Goal: Task Accomplishment & Management: Use online tool/utility

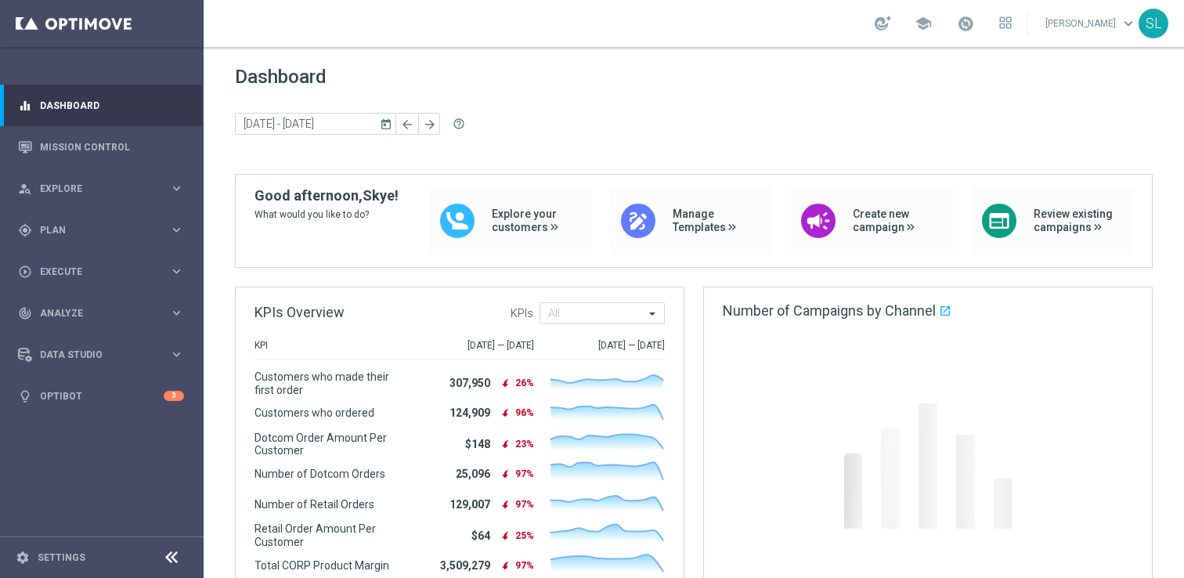
click at [1093, 30] on link "Skye Lewis keyboard_arrow_down" at bounding box center [1091, 23] width 95 height 23
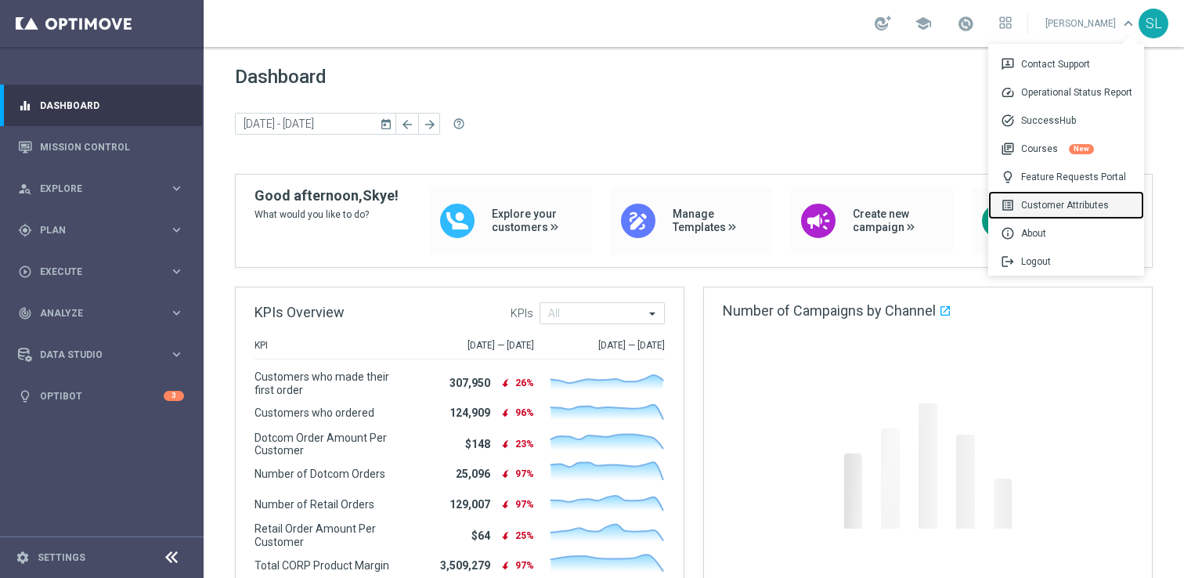
click at [1050, 198] on div "list_alt Customer Attributes" at bounding box center [1066, 205] width 156 height 28
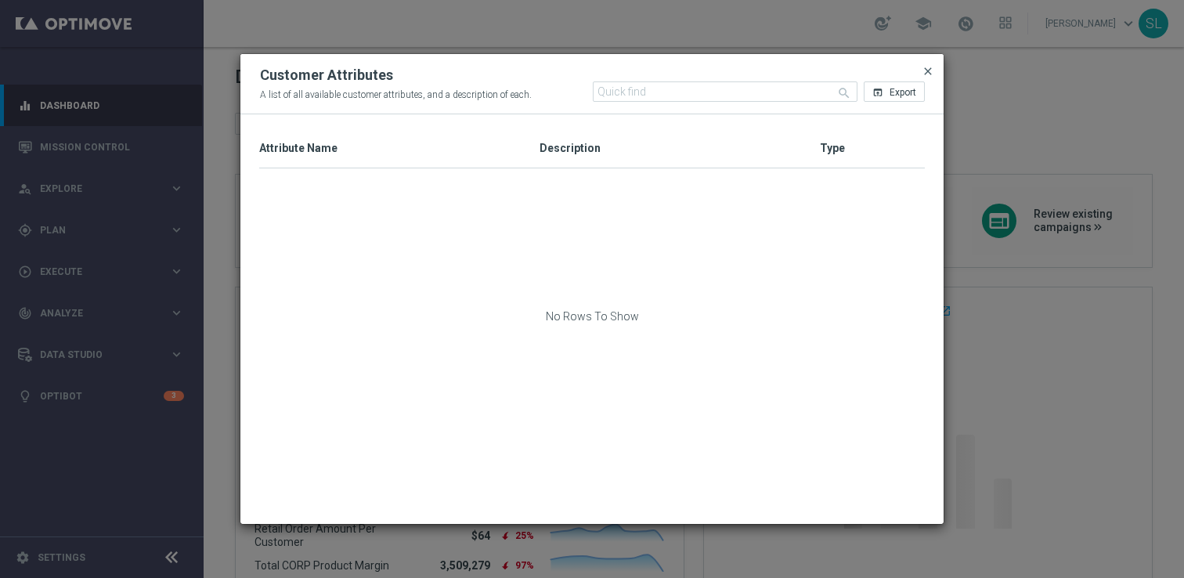
click at [923, 76] on span "close" at bounding box center [927, 71] width 13 height 13
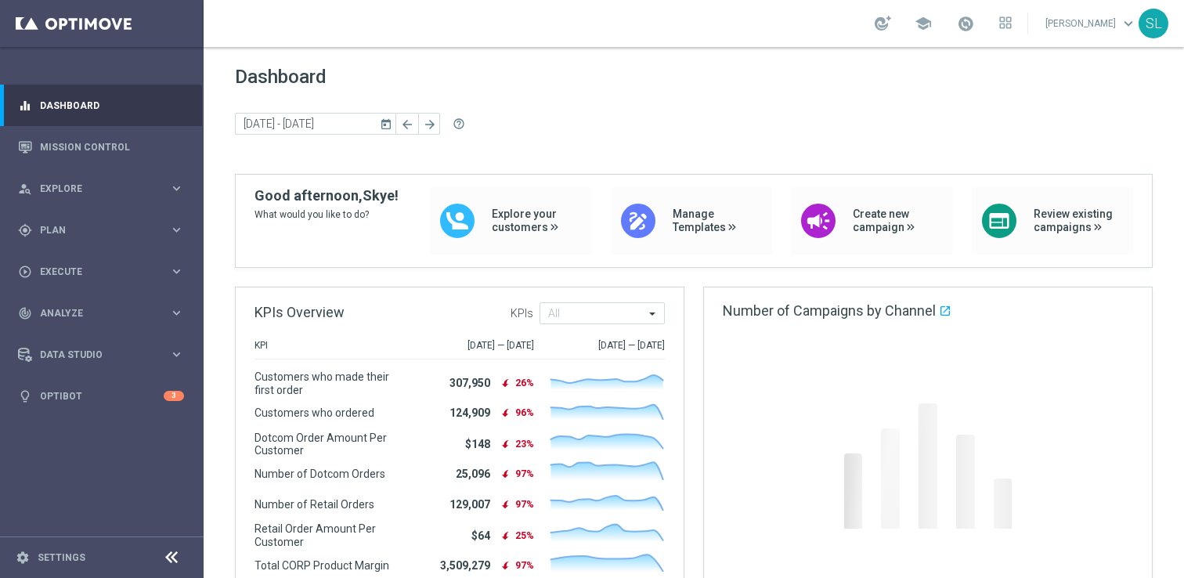
click at [1095, 26] on link "Skye Lewis keyboard_arrow_down" at bounding box center [1091, 23] width 95 height 23
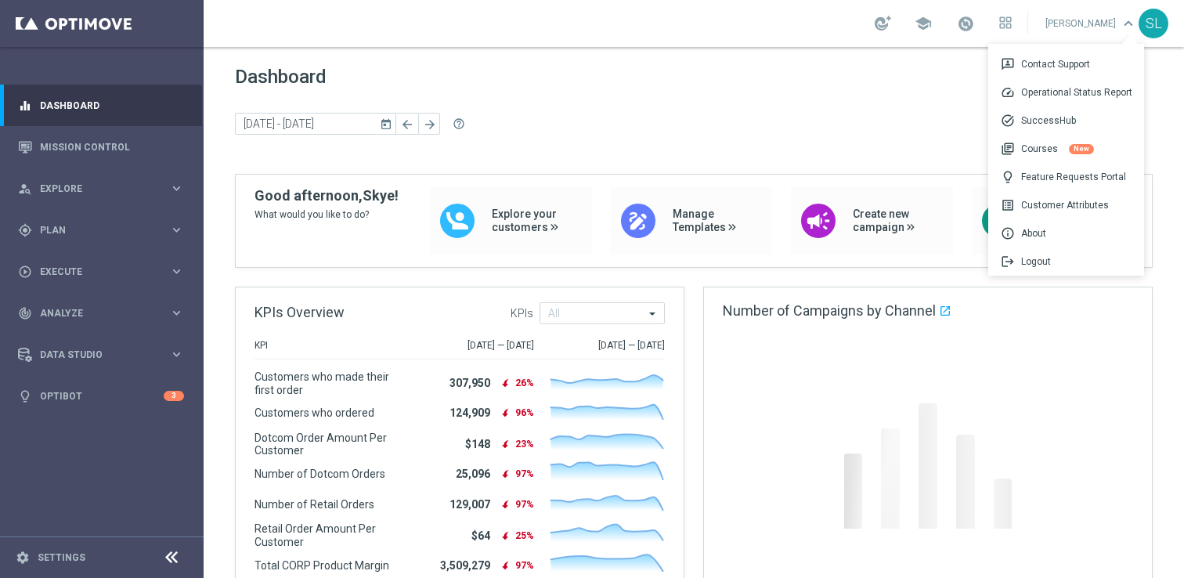
click at [973, 22] on div "school" at bounding box center [942, 23] width 137 height 27
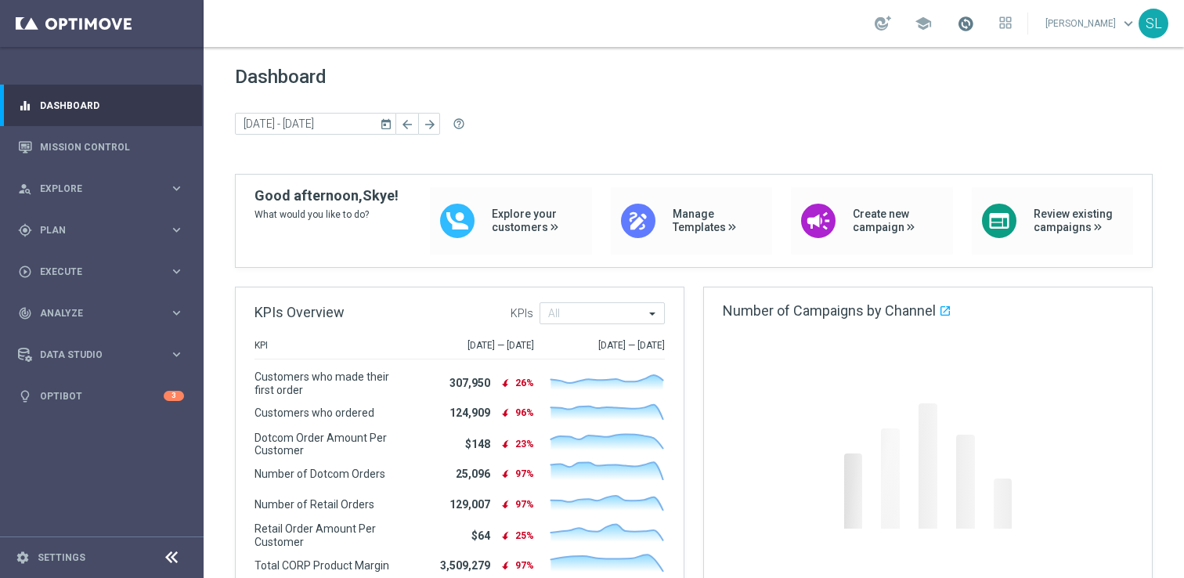
click at [974, 22] on span at bounding box center [965, 23] width 17 height 17
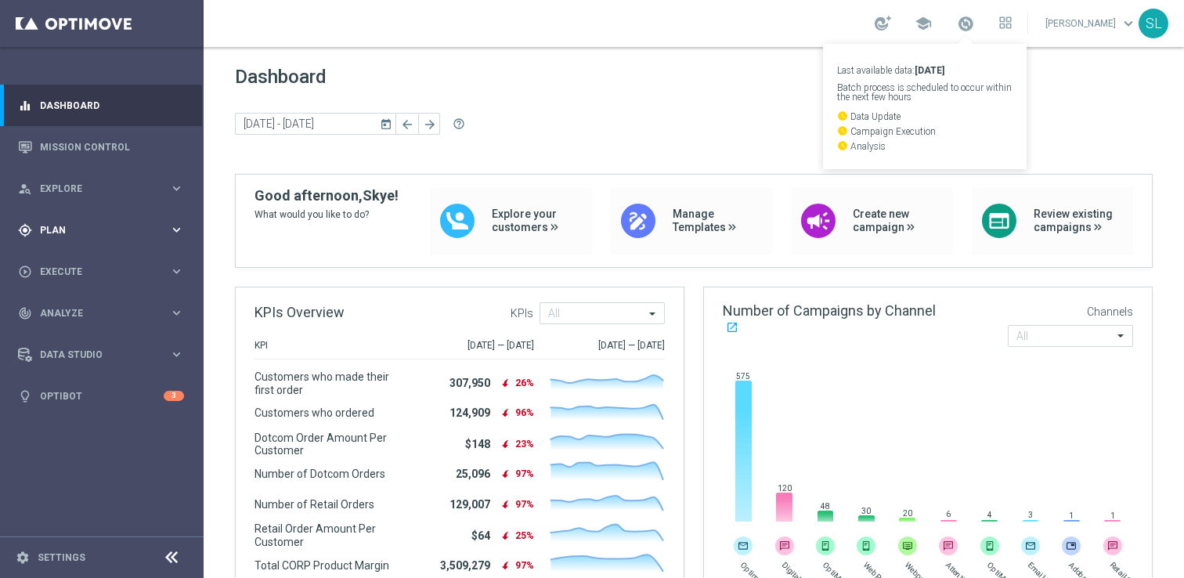
click at [121, 229] on span "Plan" at bounding box center [104, 229] width 129 height 9
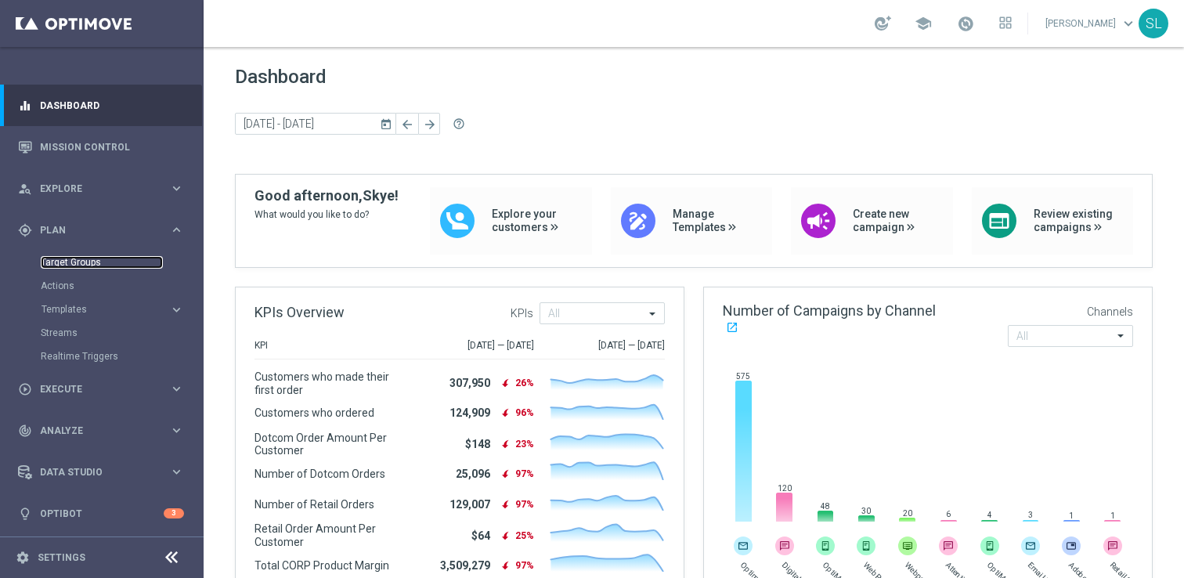
click at [99, 260] on link "Target Groups" at bounding box center [102, 262] width 122 height 13
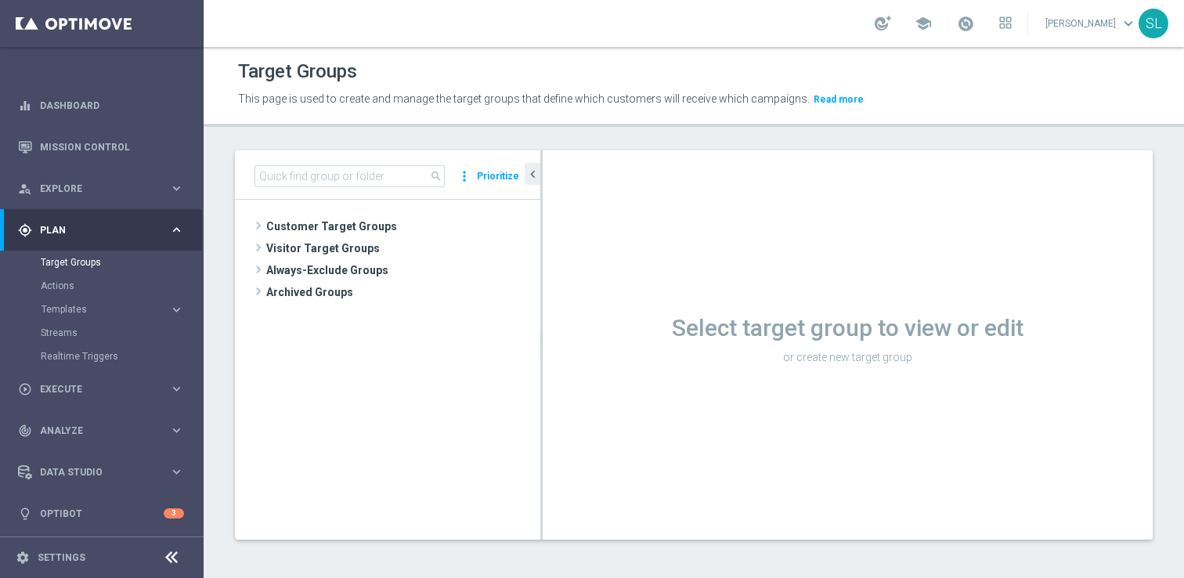
click at [176, 557] on icon at bounding box center [171, 557] width 19 height 19
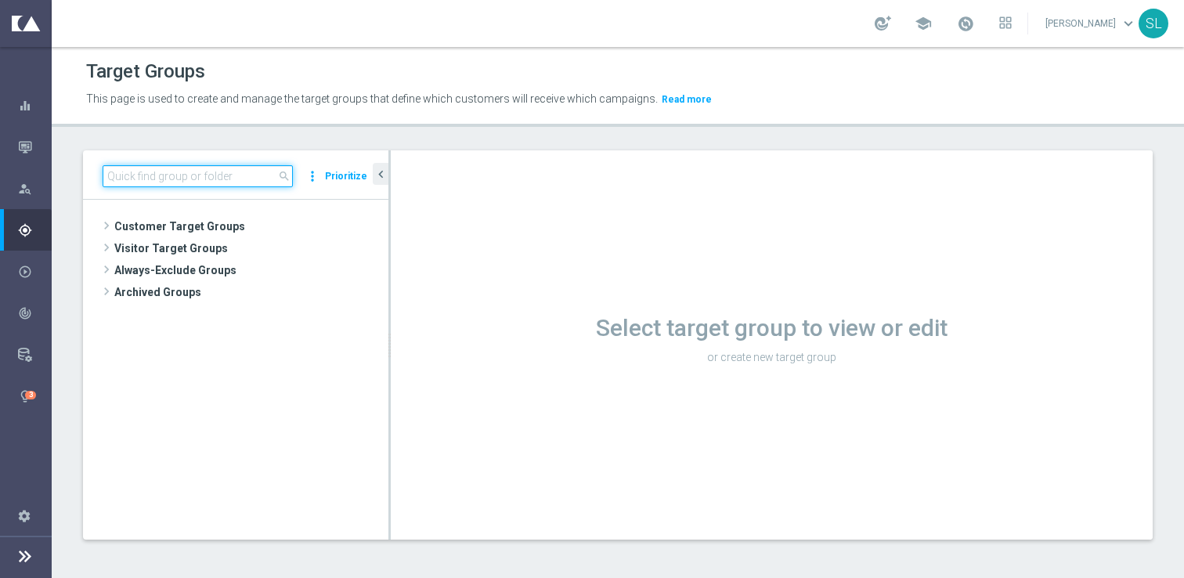
click at [160, 177] on input at bounding box center [198, 176] width 190 height 22
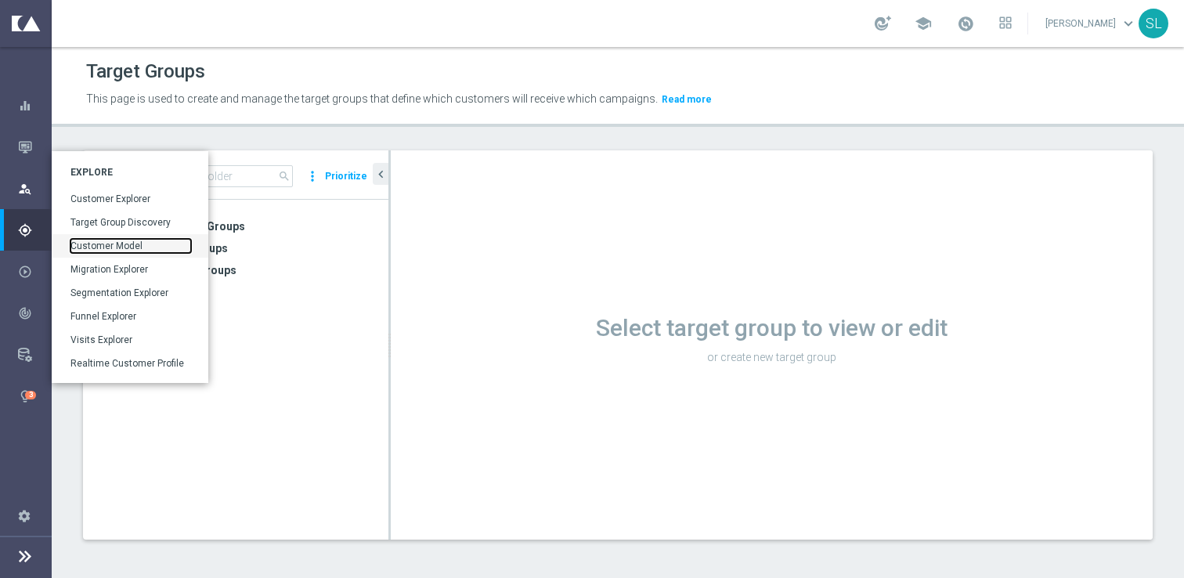
click at [110, 245] on link "Customer Model" at bounding box center [130, 246] width 121 height 14
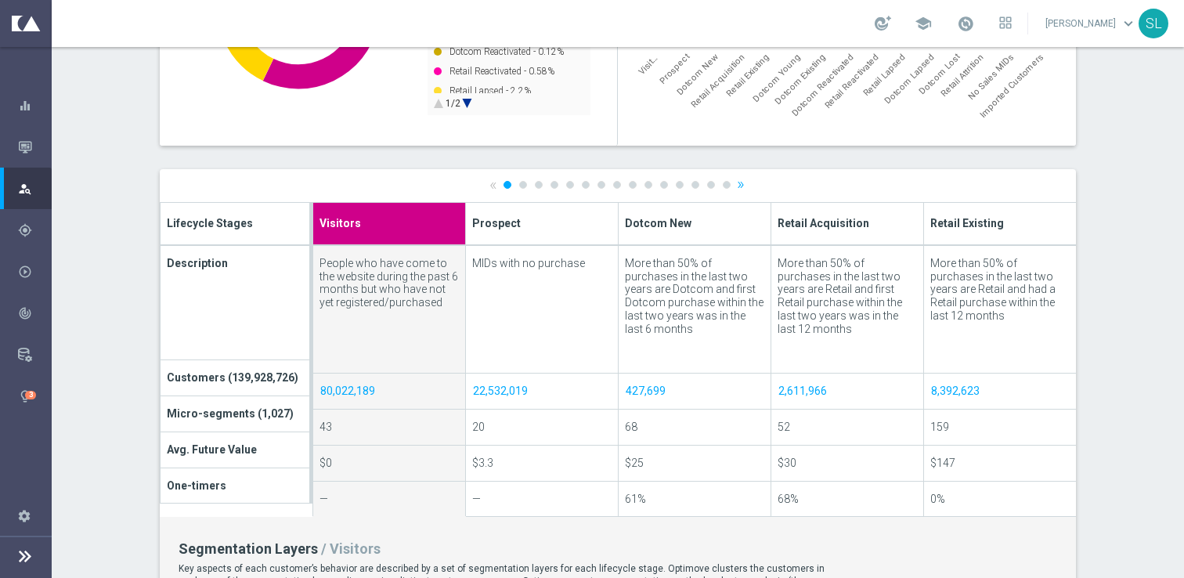
scroll to position [471, 0]
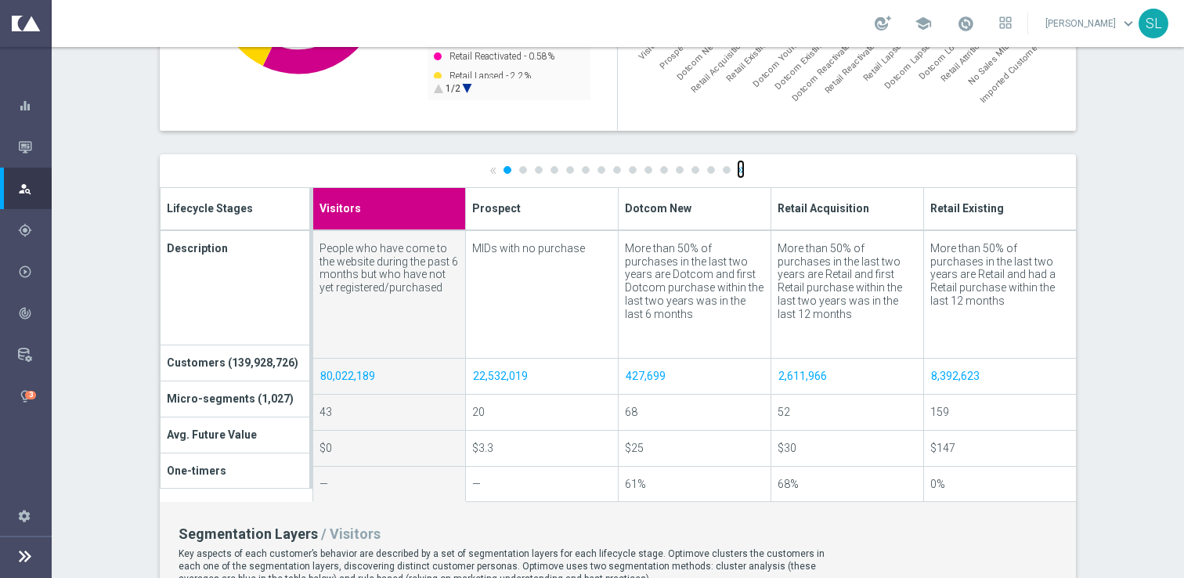
click at [739, 169] on link "»" at bounding box center [741, 169] width 8 height 10
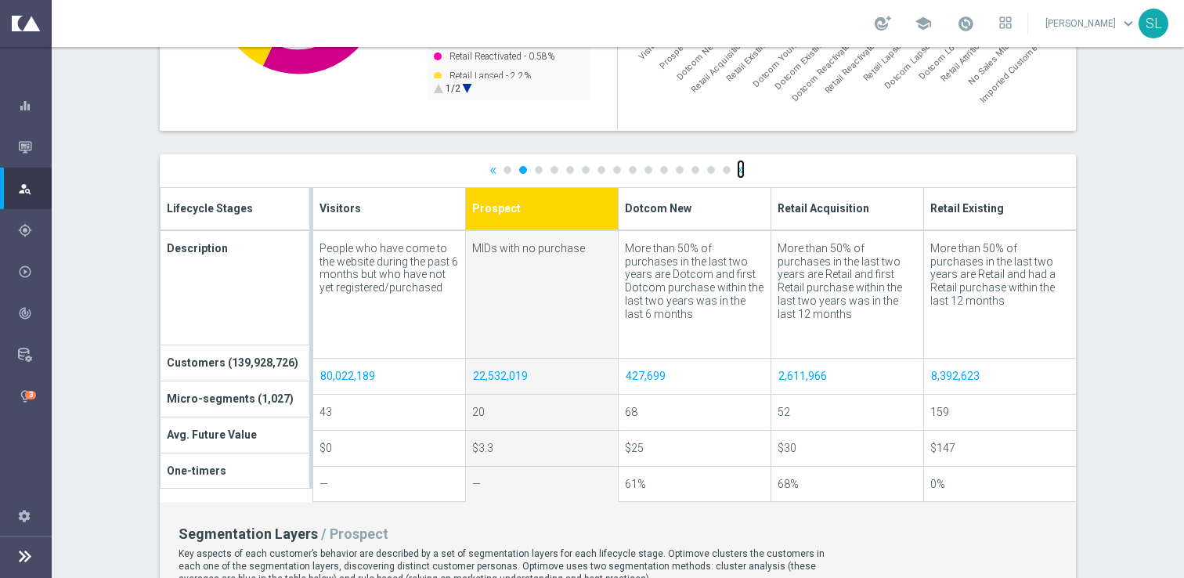
click at [739, 169] on link "»" at bounding box center [741, 169] width 8 height 10
type input "Dotcom New"
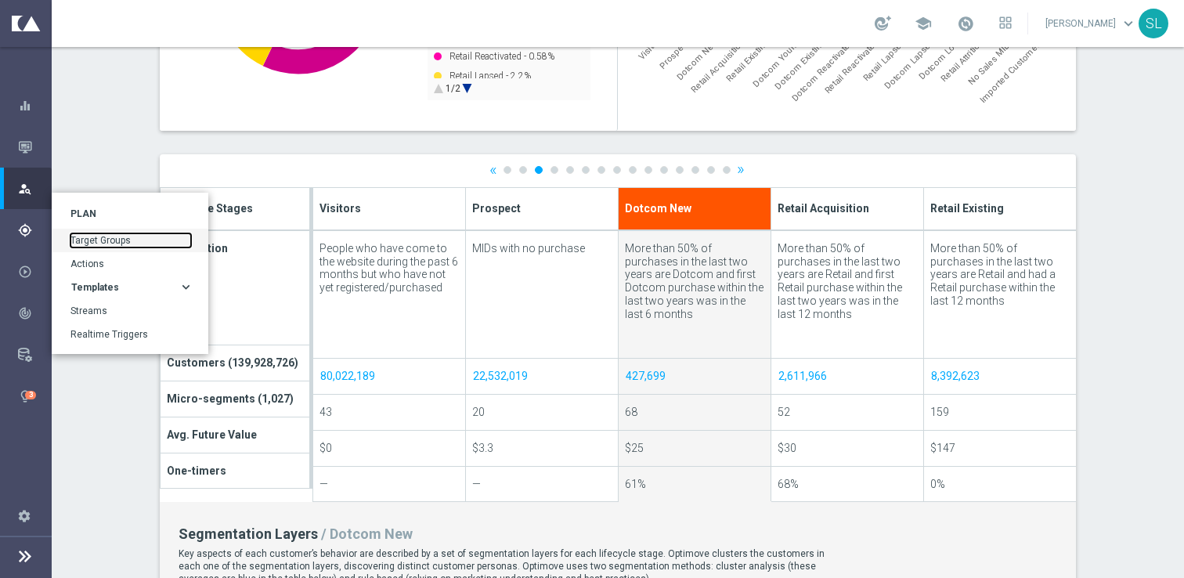
click at [109, 241] on link "Target Groups" at bounding box center [130, 240] width 121 height 14
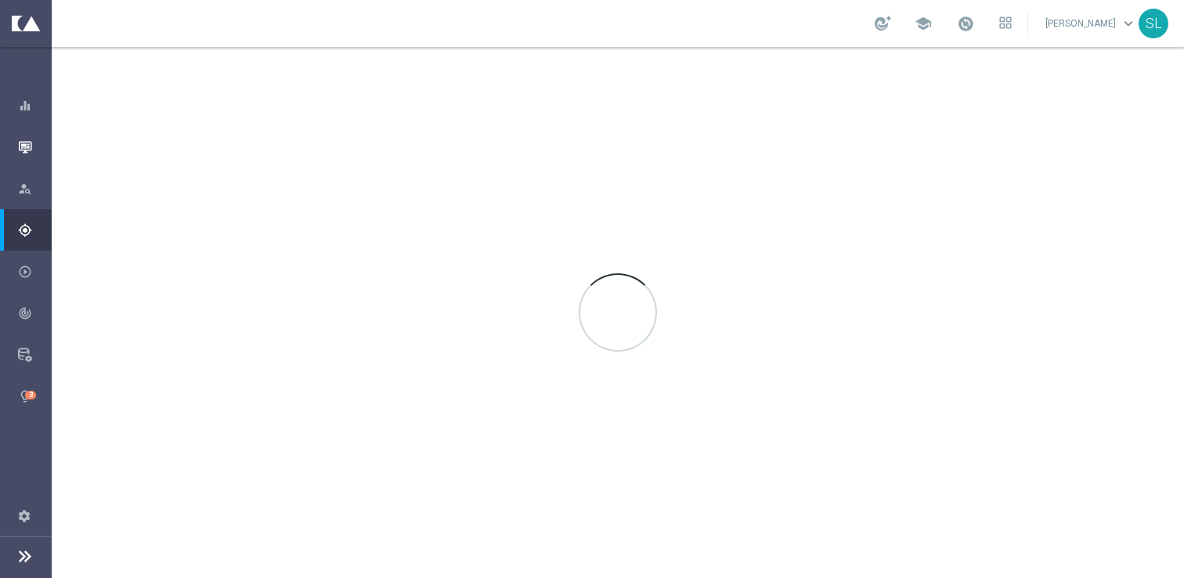
click at [22, 149] on icon "button" at bounding box center [25, 147] width 14 height 14
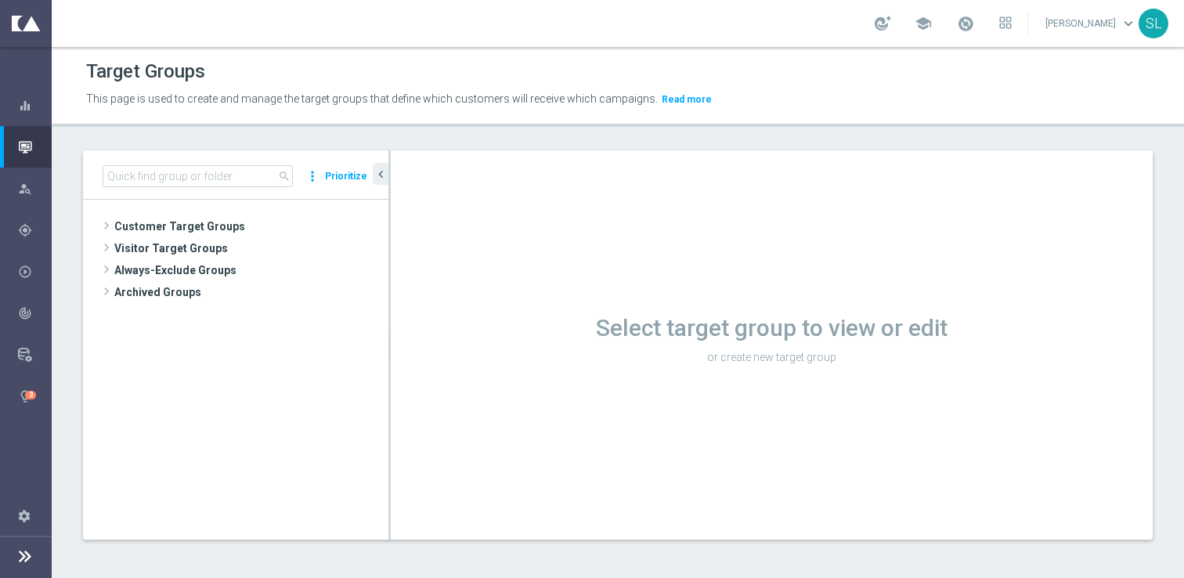
click at [24, 151] on icon "button" at bounding box center [25, 147] width 14 height 14
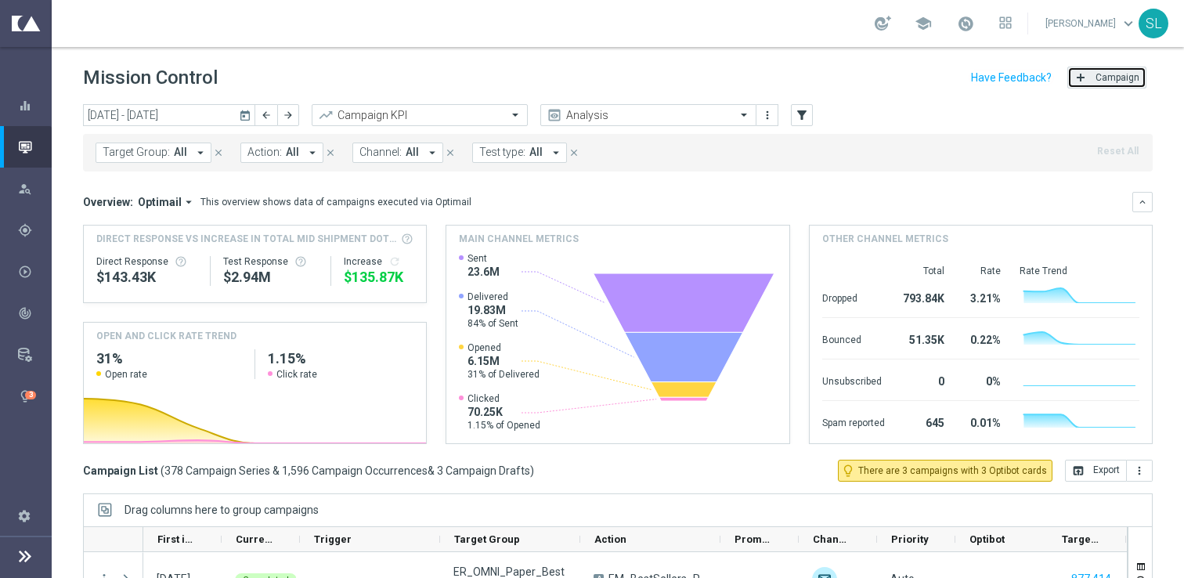
click at [1096, 79] on span "Campaign" at bounding box center [1117, 77] width 44 height 11
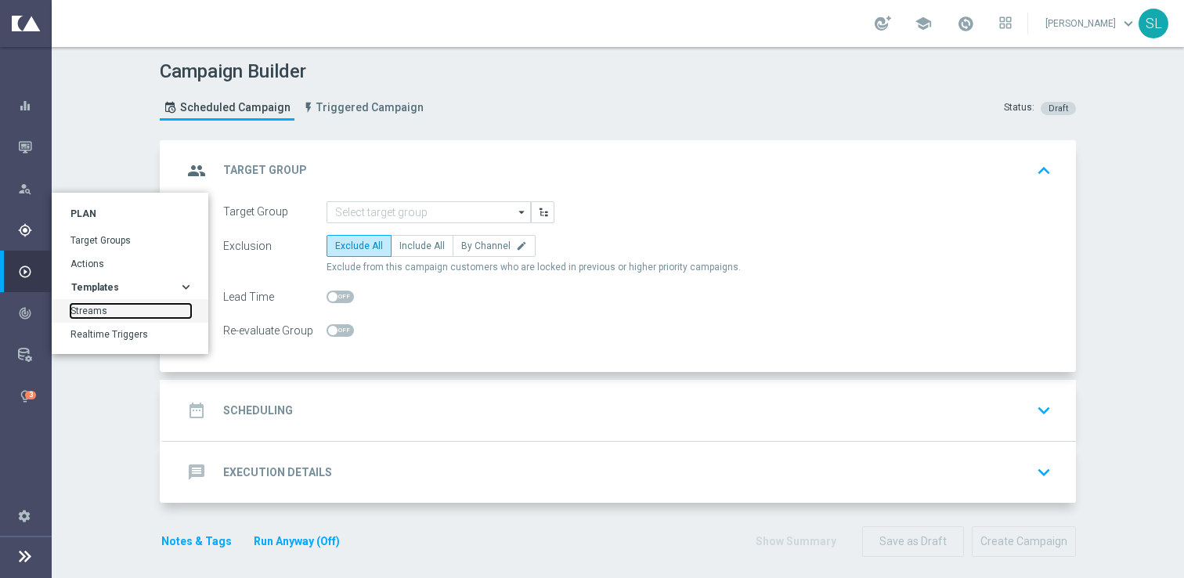
click at [126, 313] on link "Streams" at bounding box center [130, 311] width 121 height 14
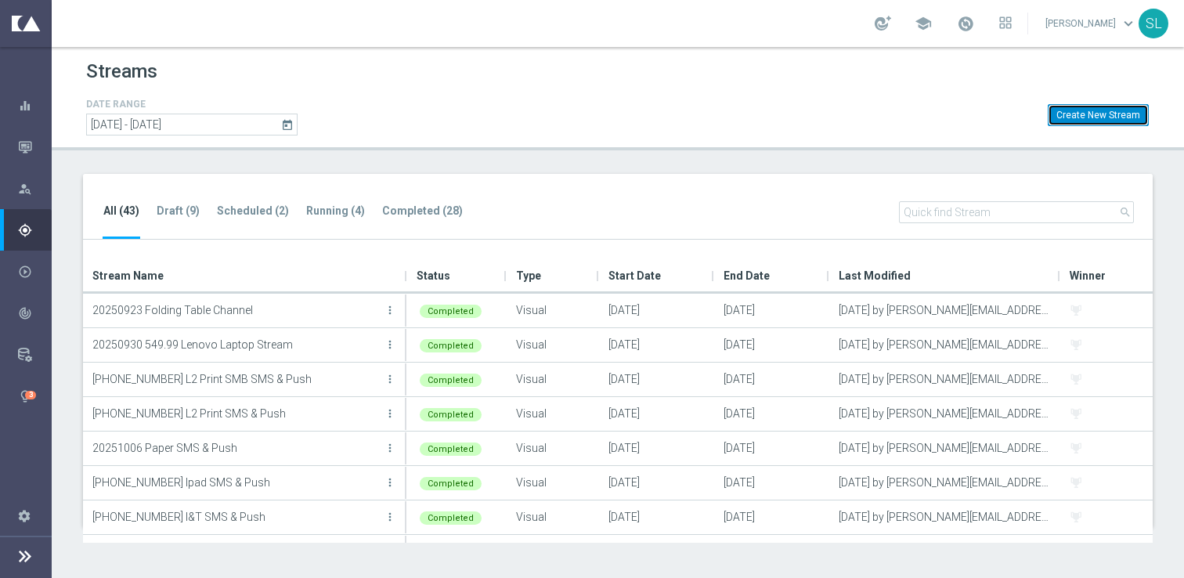
click at [1093, 116] on button "Create New Stream" at bounding box center [1097, 115] width 101 height 22
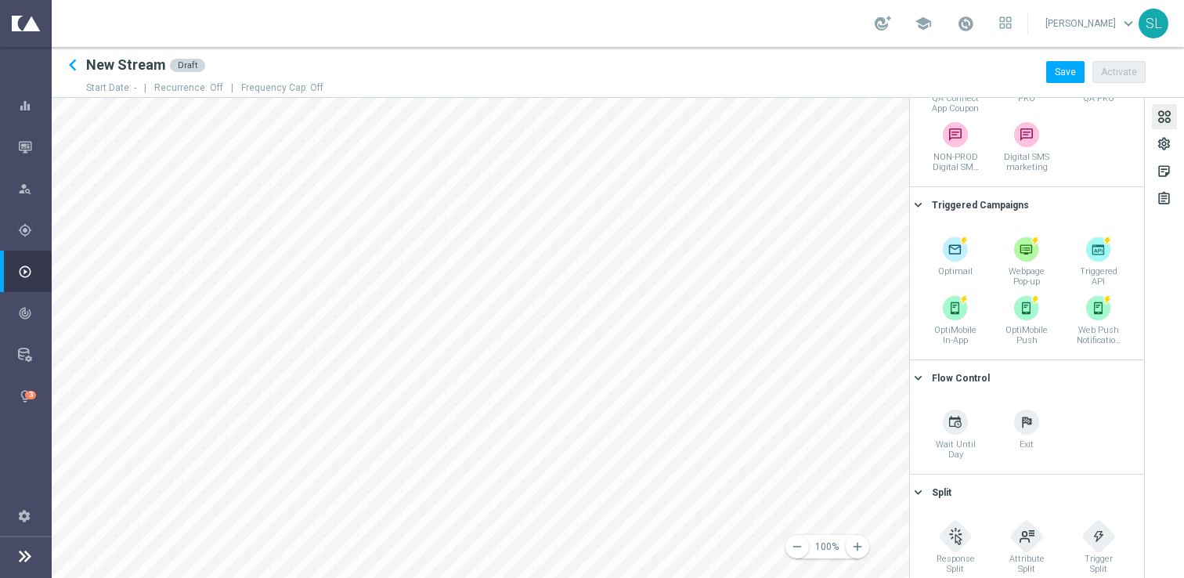
scroll to position [506, 0]
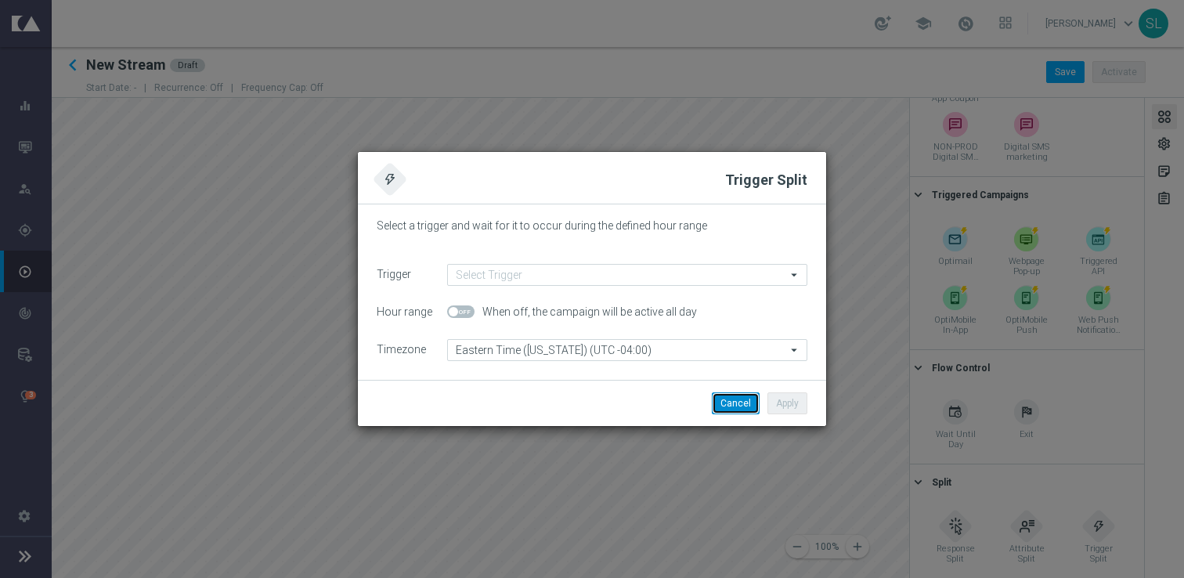
click at [733, 409] on button "Cancel" at bounding box center [736, 403] width 48 height 22
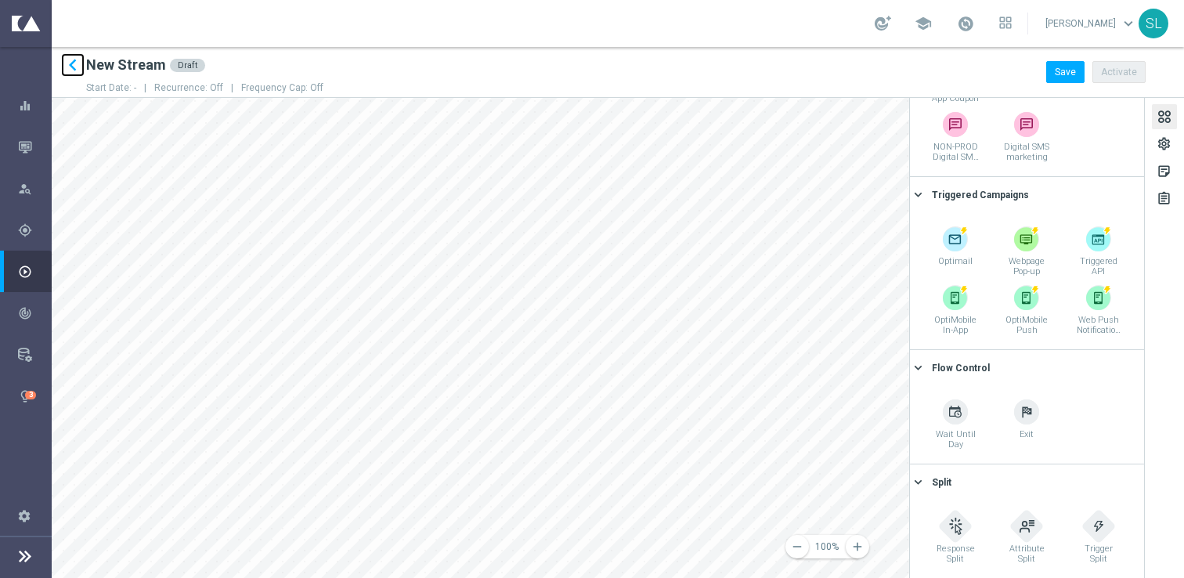
click at [70, 69] on icon "keyboard_arrow_left" at bounding box center [72, 64] width 23 height 23
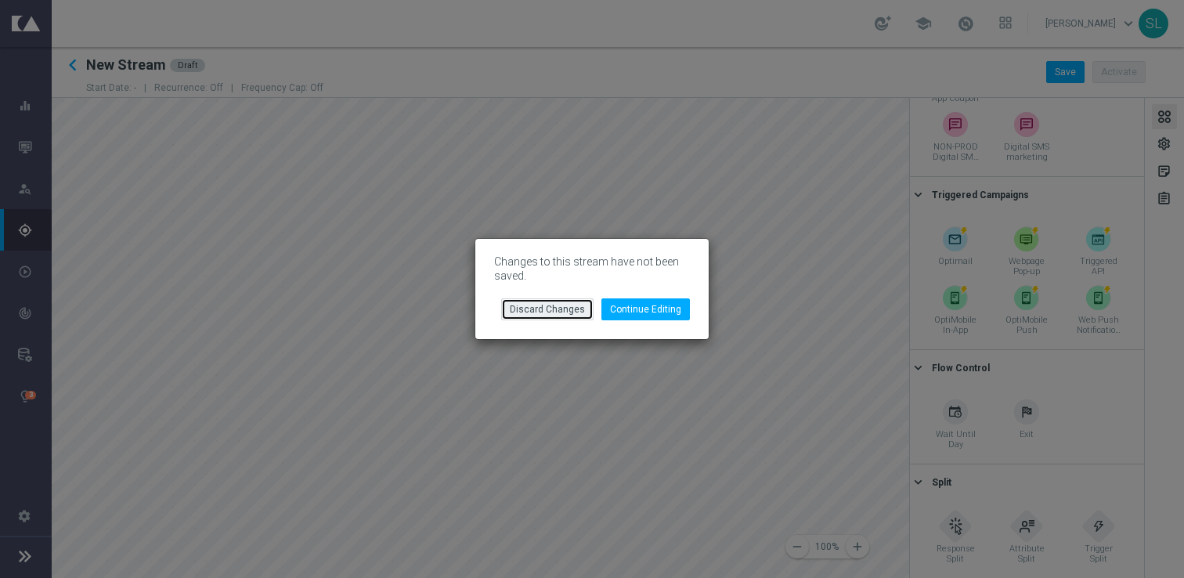
click at [517, 304] on button "Discard Changes" at bounding box center [547, 309] width 92 height 22
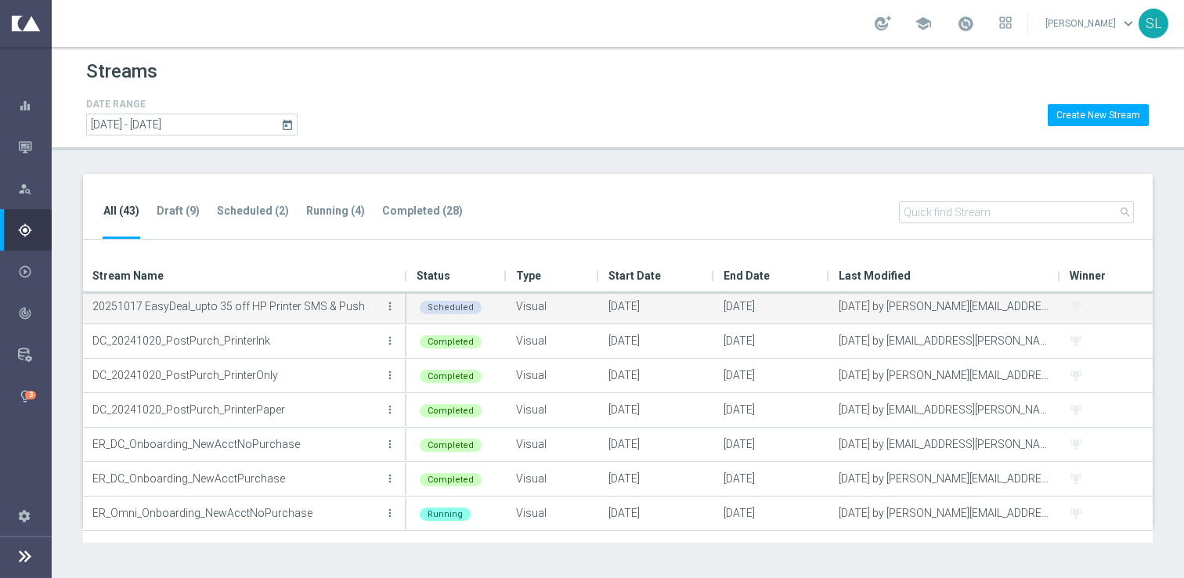
scroll to position [523, 0]
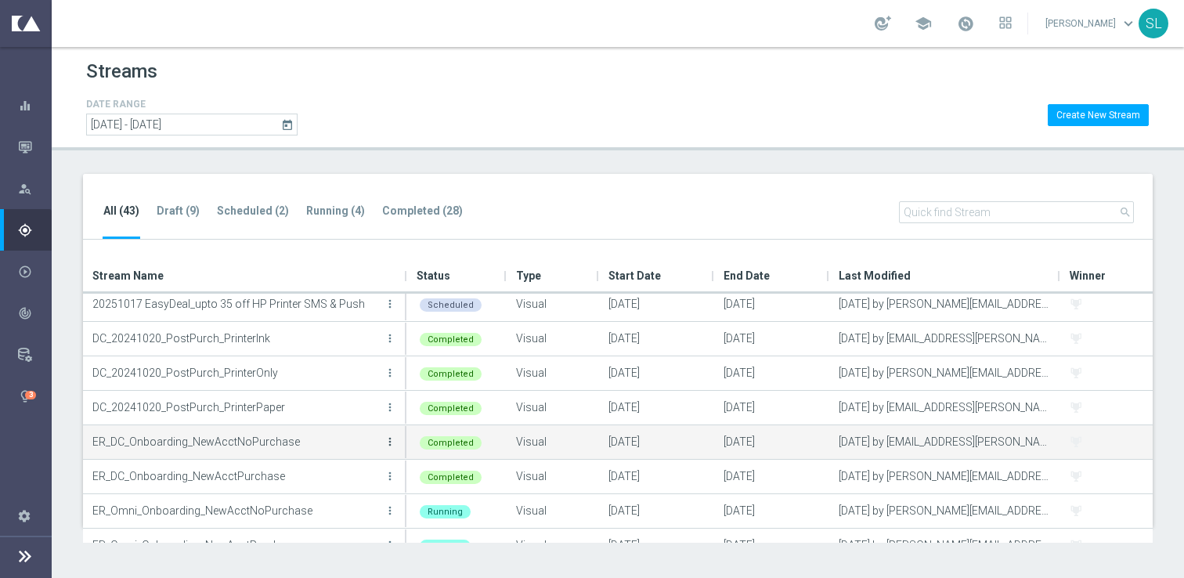
click at [391, 443] on icon "more_vert" at bounding box center [390, 441] width 13 height 13
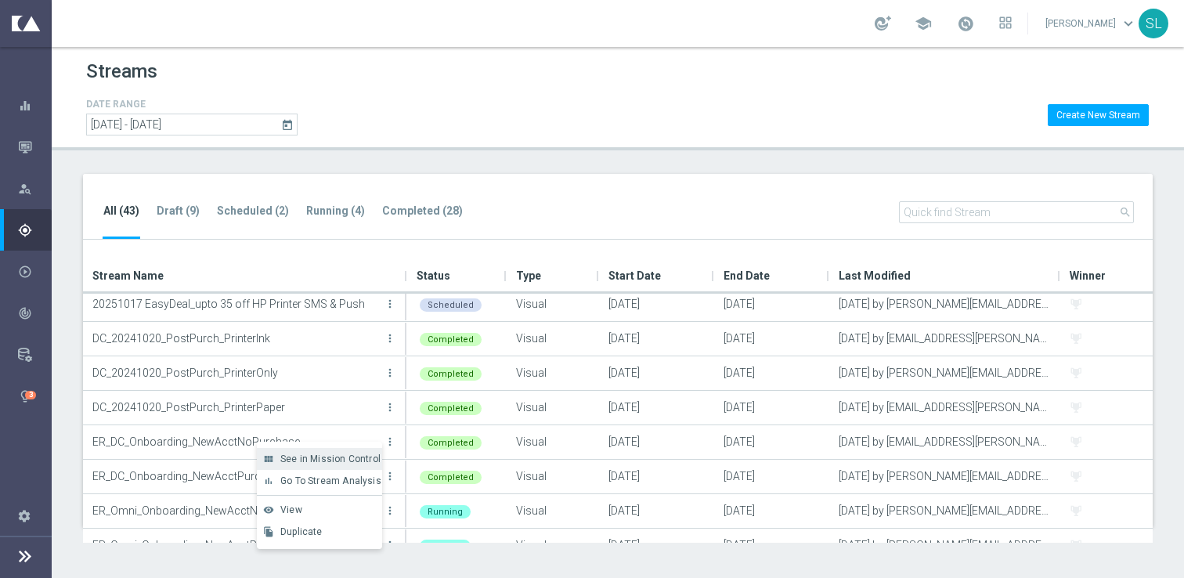
click at [346, 460] on span "See in Mission Control" at bounding box center [330, 458] width 100 height 11
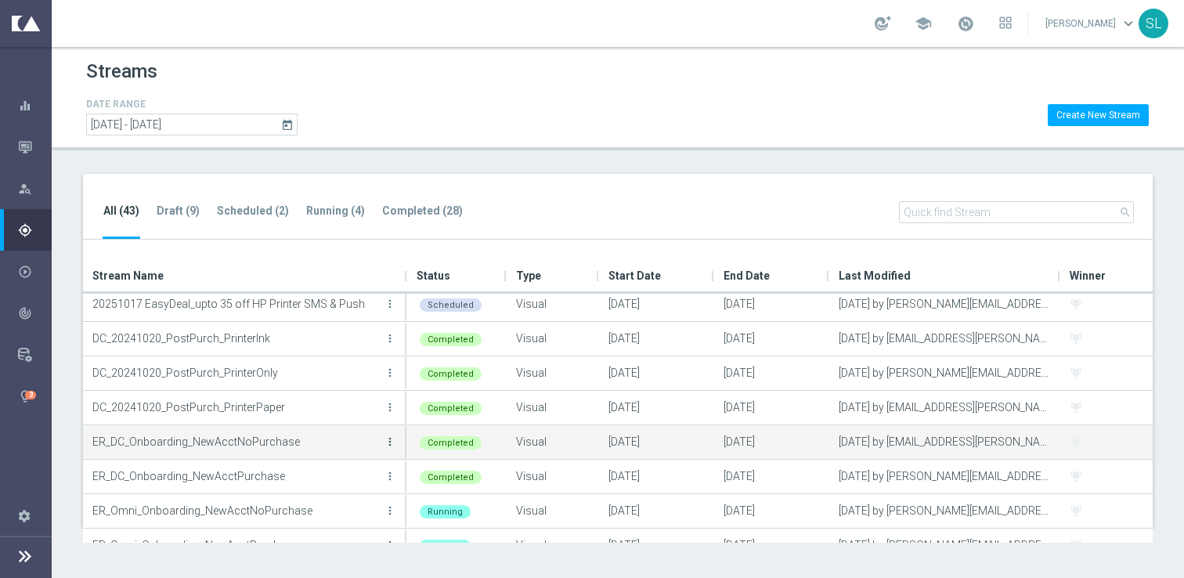
click at [391, 436] on icon "more_vert" at bounding box center [390, 441] width 13 height 13
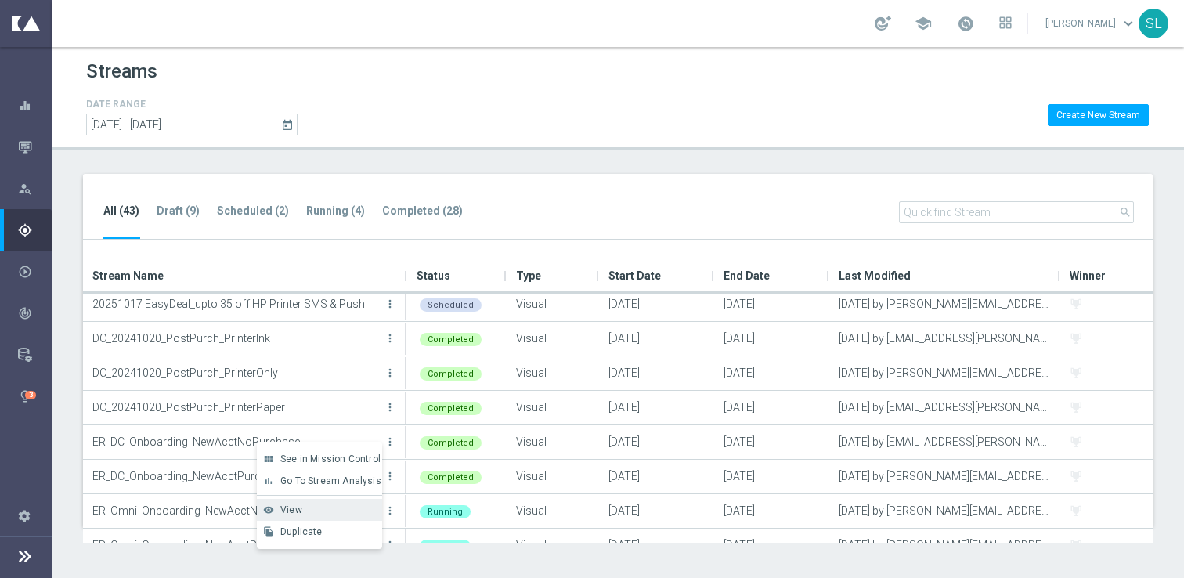
click at [294, 507] on span "View" at bounding box center [291, 509] width 22 height 11
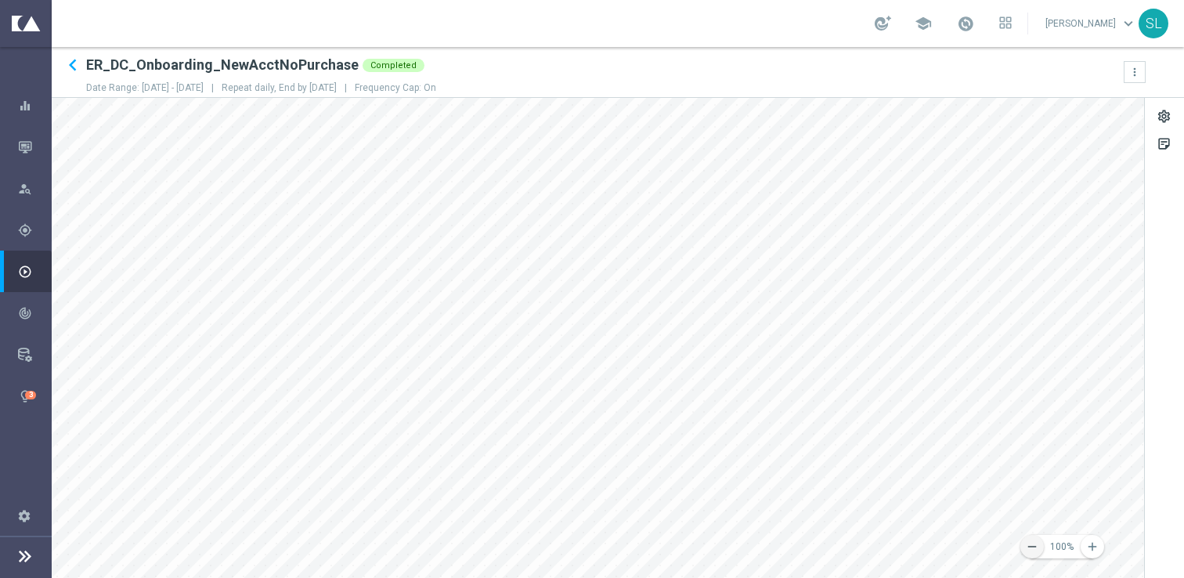
click at [1035, 543] on icon "remove" at bounding box center [1032, 546] width 14 height 14
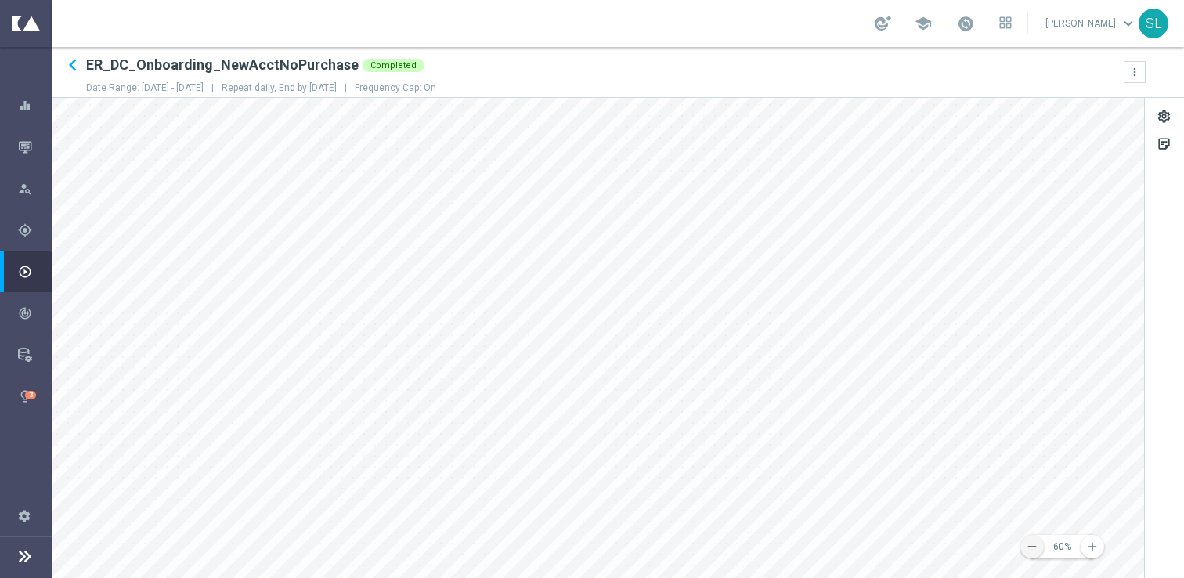
click at [1035, 543] on icon "remove" at bounding box center [1032, 546] width 14 height 14
click at [1026, 536] on button "remove" at bounding box center [1031, 546] width 23 height 23
click at [1028, 545] on icon "remove" at bounding box center [1032, 546] width 14 height 14
click at [1093, 550] on icon "add" at bounding box center [1092, 546] width 14 height 14
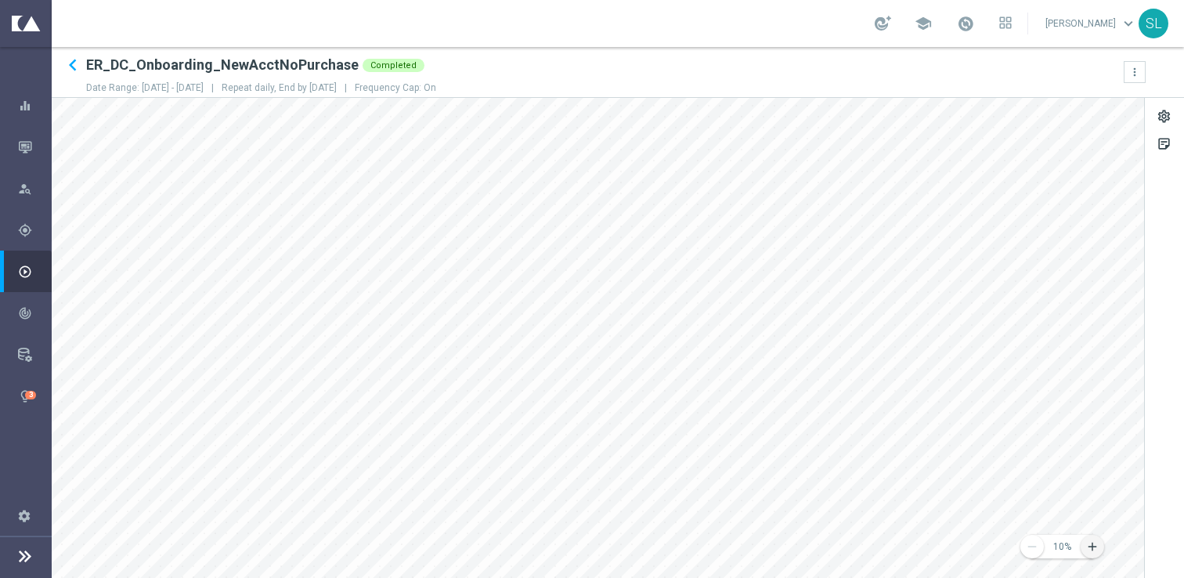
click at [1093, 550] on icon "add" at bounding box center [1092, 546] width 14 height 14
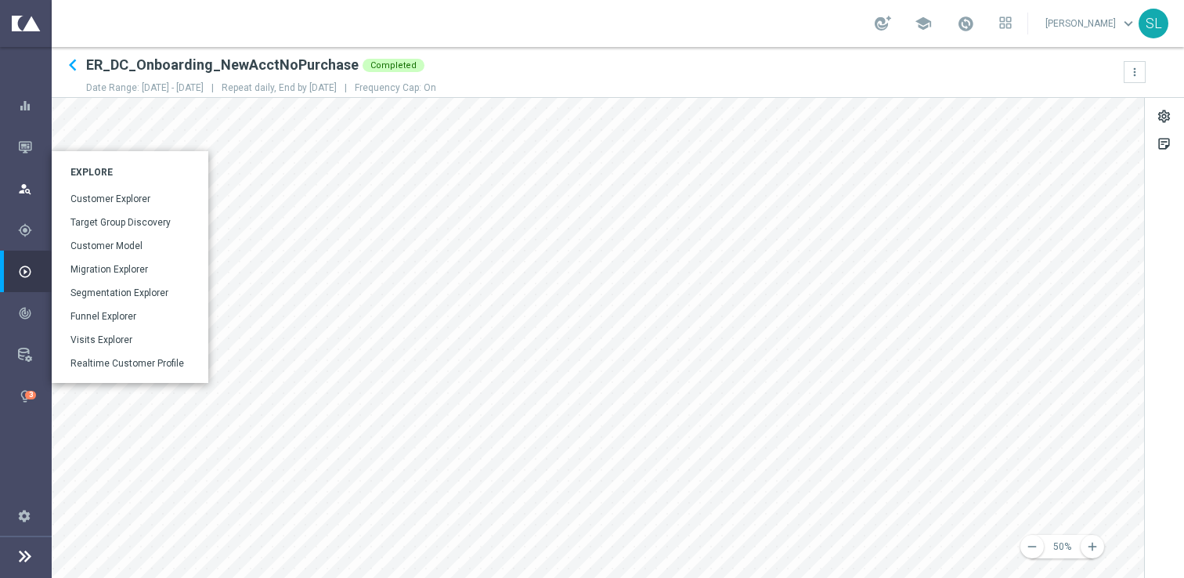
click at [31, 189] on icon "person_search" at bounding box center [25, 189] width 14 height 14
click at [139, 220] on link "Target Group Discovery" at bounding box center [130, 222] width 121 height 14
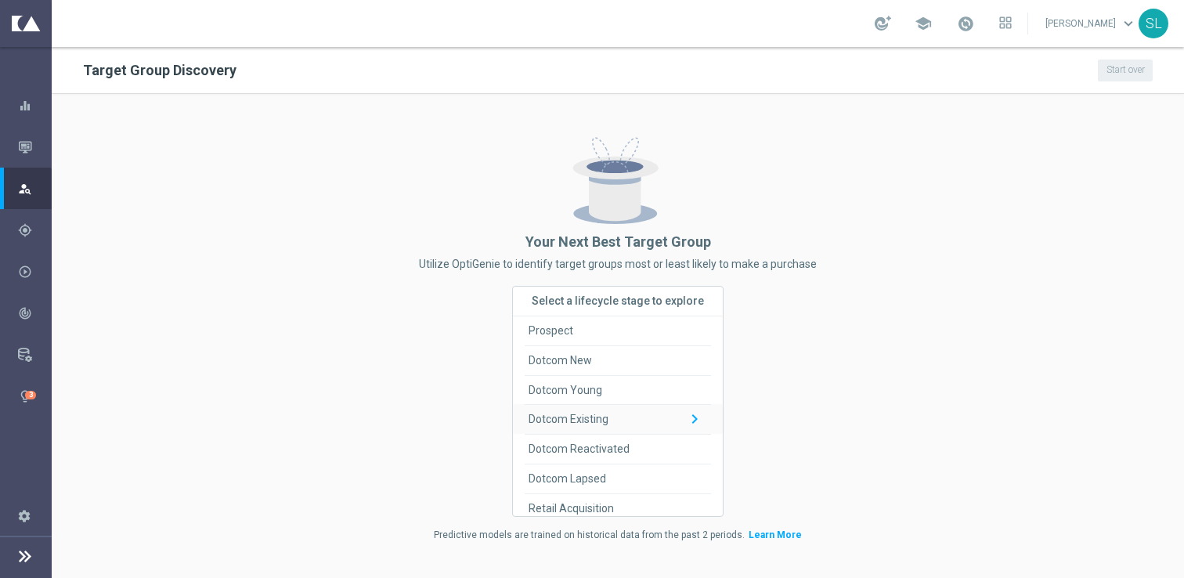
click at [574, 421] on span "Dotcom Existing" at bounding box center [568, 419] width 80 height 29
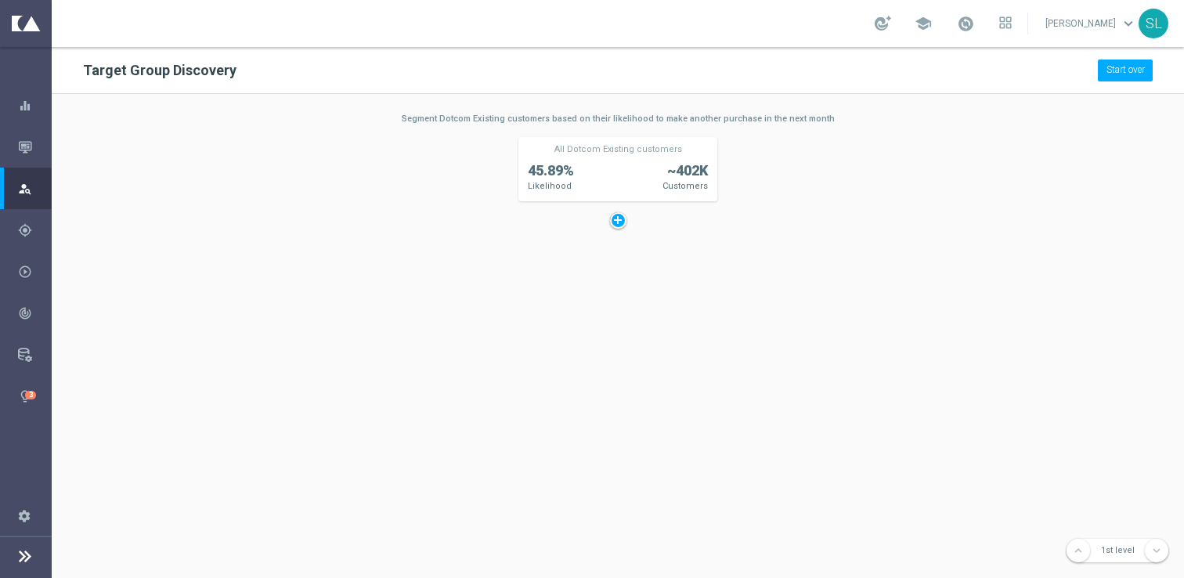
click at [618, 218] on div at bounding box center [618, 220] width 16 height 16
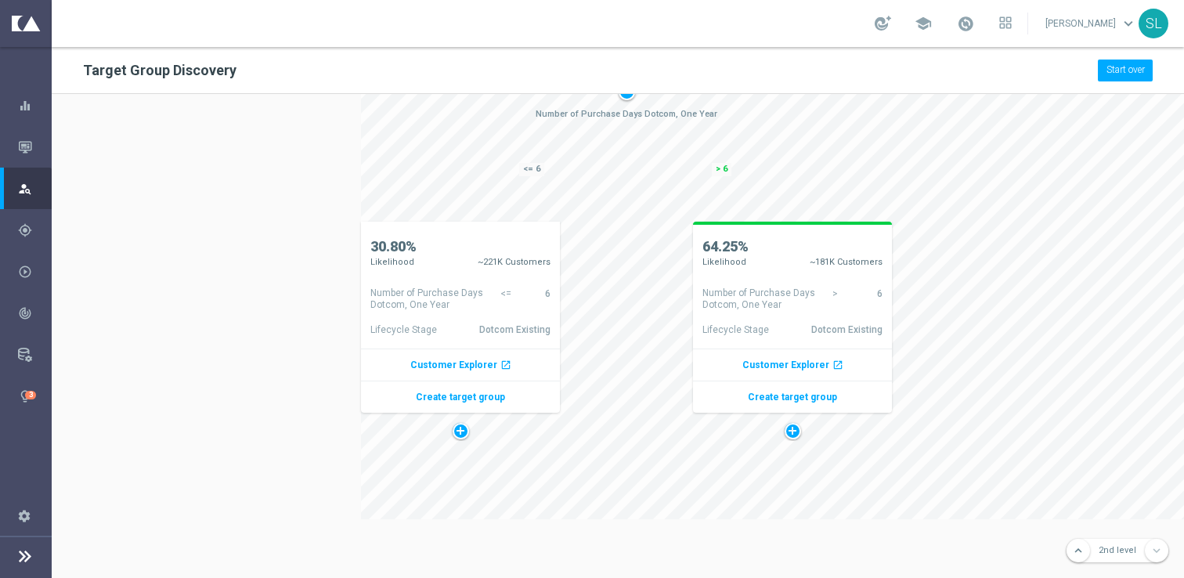
scroll to position [147, 5]
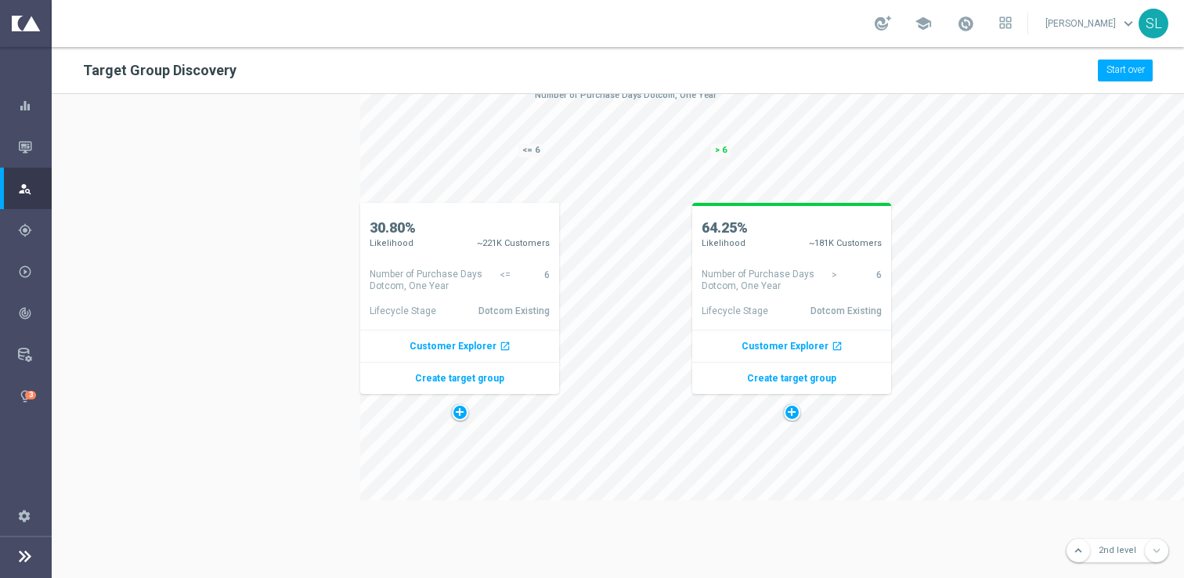
click at [789, 415] on div at bounding box center [792, 412] width 16 height 16
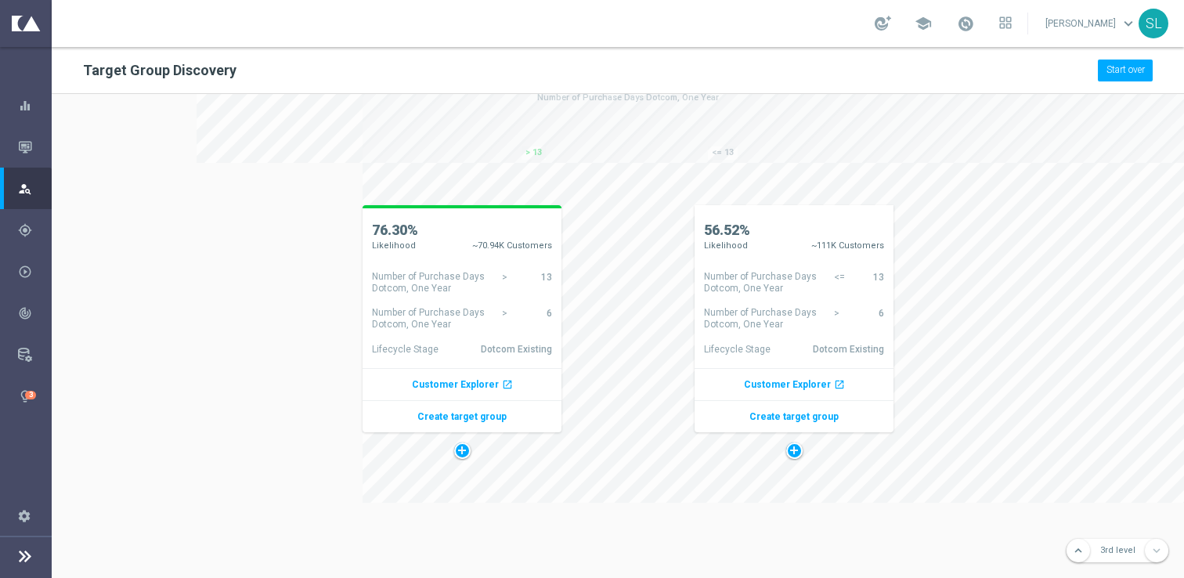
scroll to position [487, 337]
click at [454, 442] on div at bounding box center [460, 448] width 16 height 16
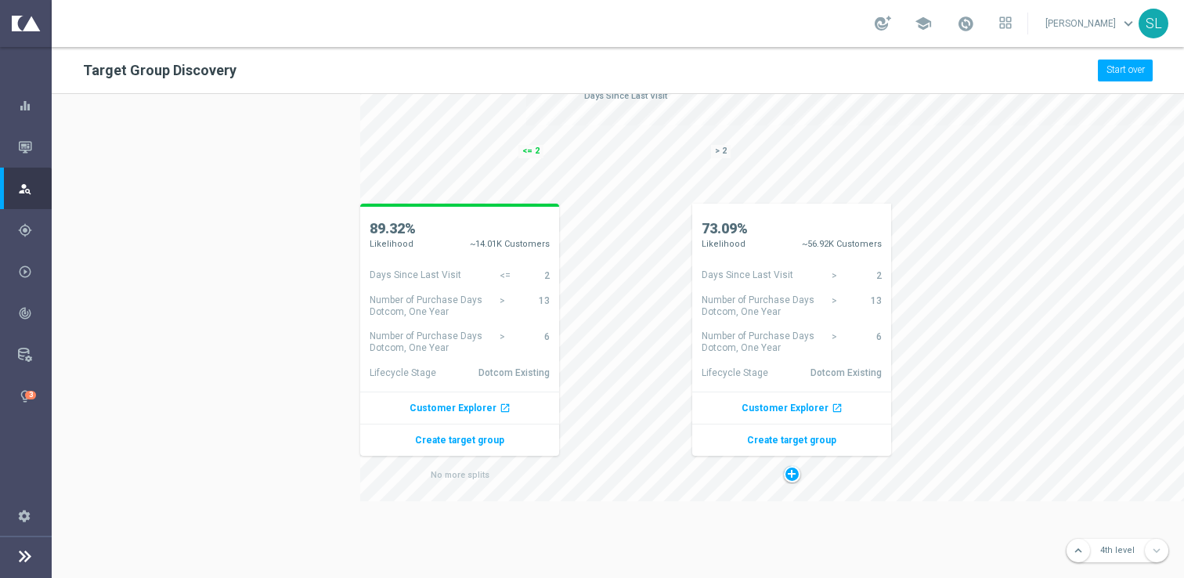
scroll to position [863, 171]
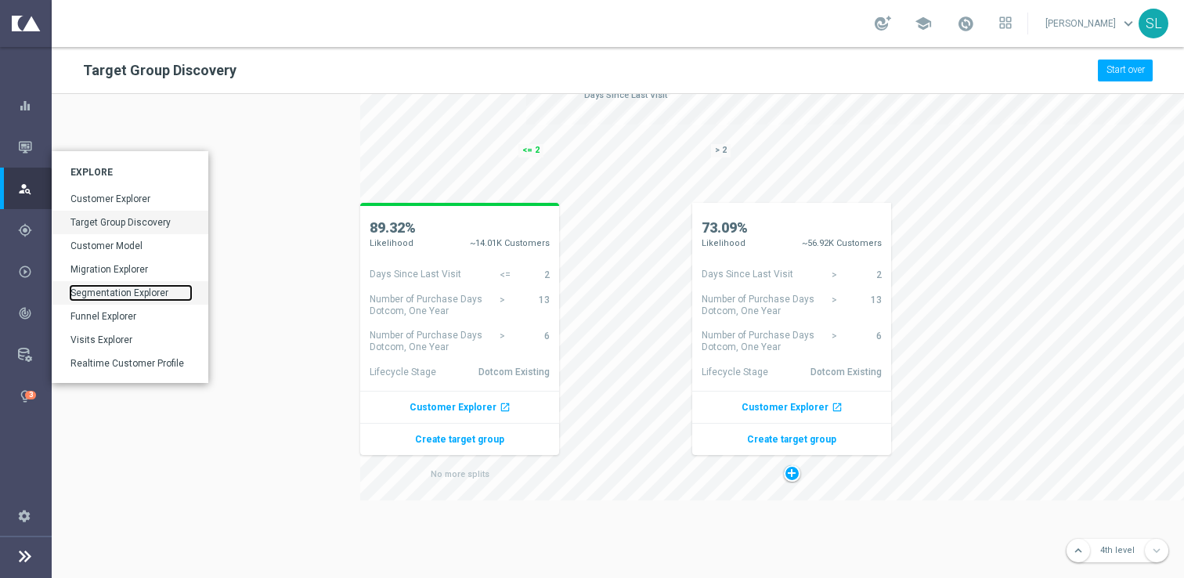
click at [179, 290] on link "Segmentation Explorer" at bounding box center [130, 293] width 121 height 14
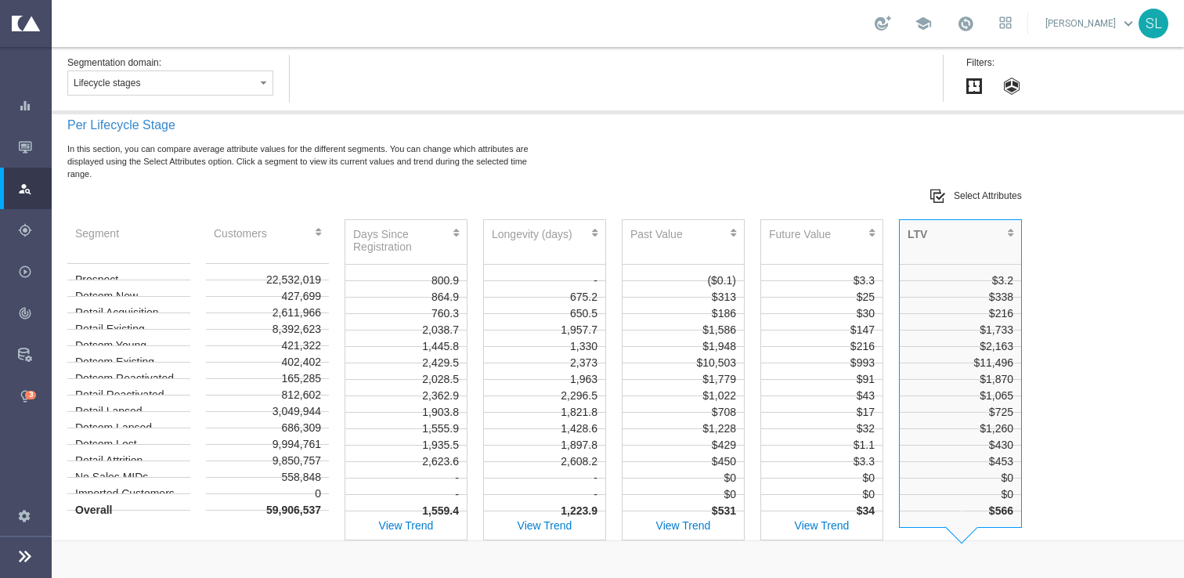
scroll to position [546, 0]
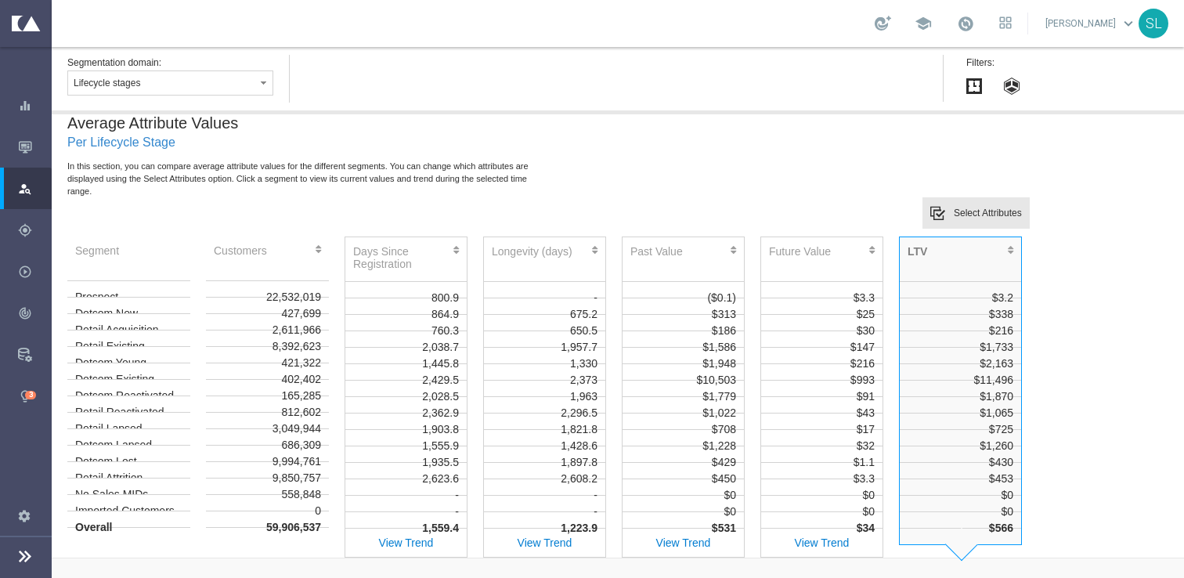
click at [990, 211] on label "Select Attributes" at bounding box center [988, 212] width 68 height 11
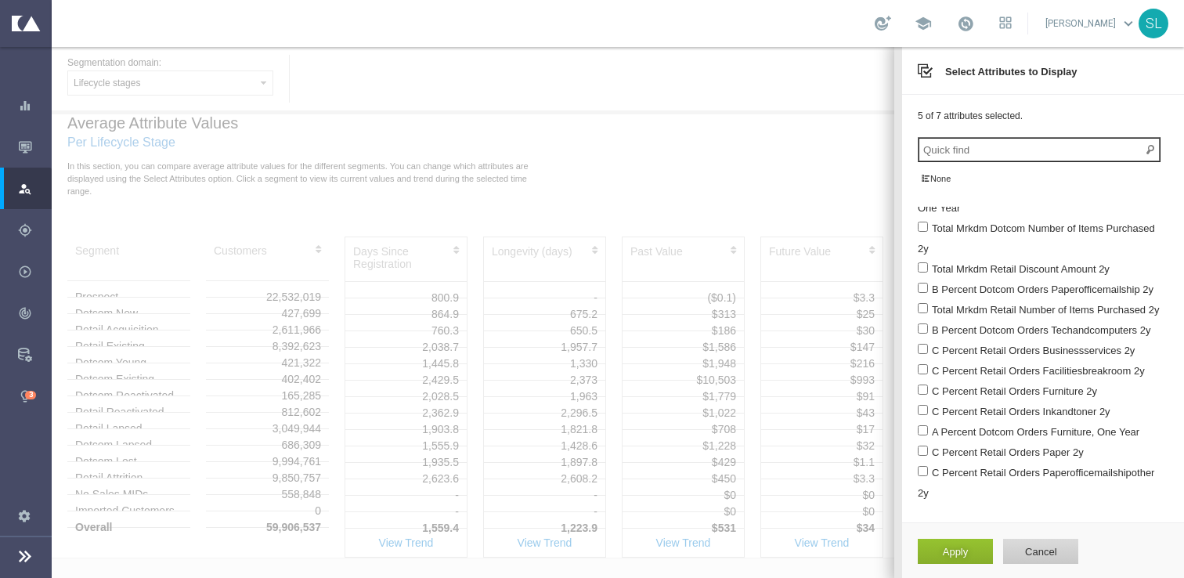
scroll to position [0, 0]
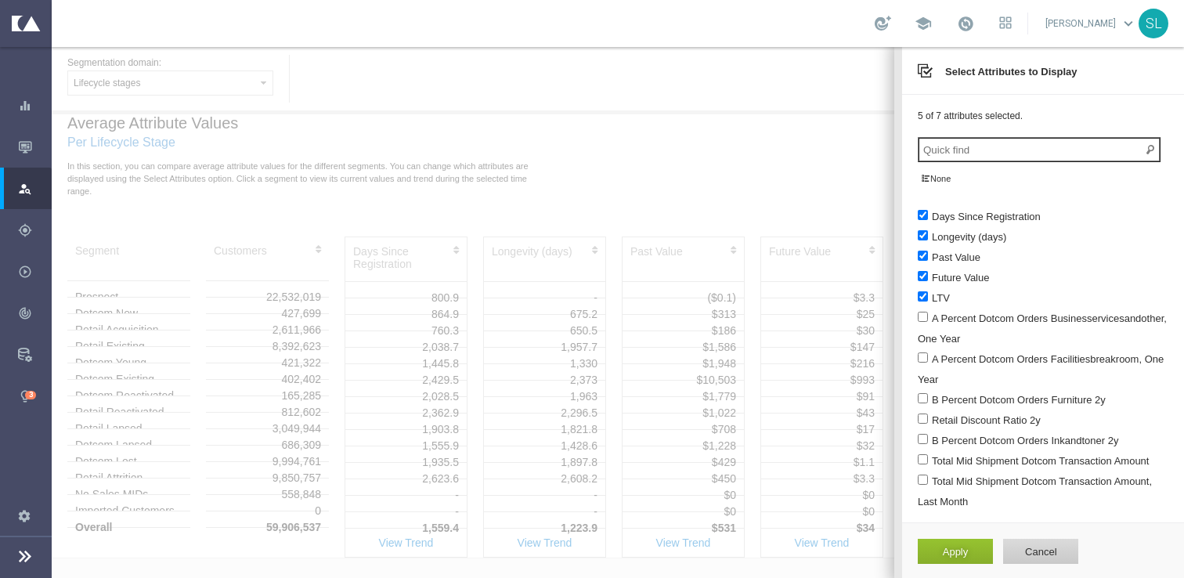
click at [818, 189] on div at bounding box center [618, 312] width 1132 height 531
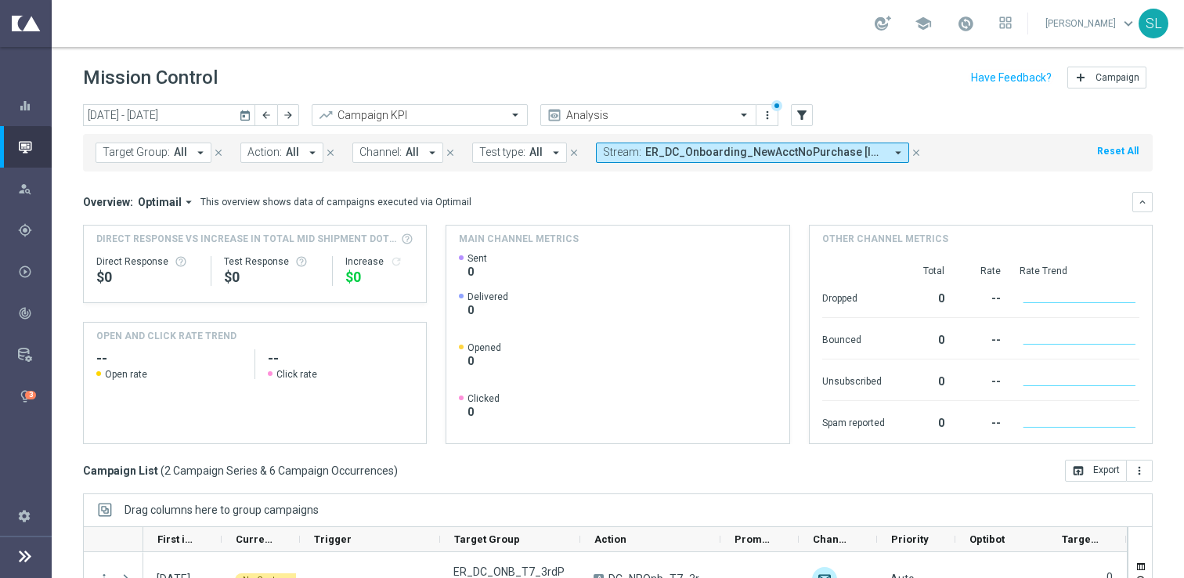
click at [1118, 148] on button "Reset All" at bounding box center [1117, 150] width 45 height 17
